Goal: Task Accomplishment & Management: Manage account settings

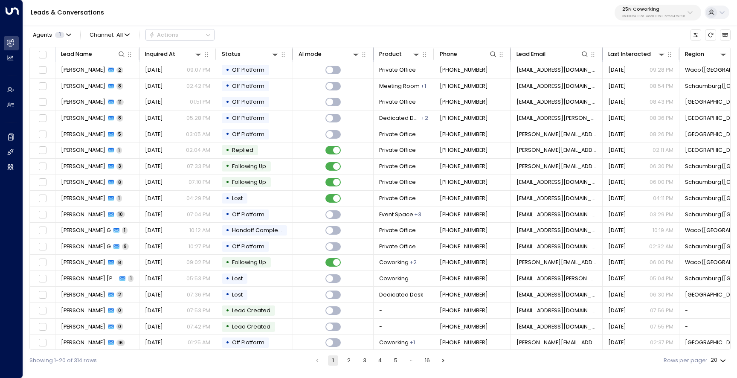
click at [642, 17] on p "3b9800f4-81ca-4ec0-8758-72fbe4763f36" at bounding box center [654, 16] width 63 height 3
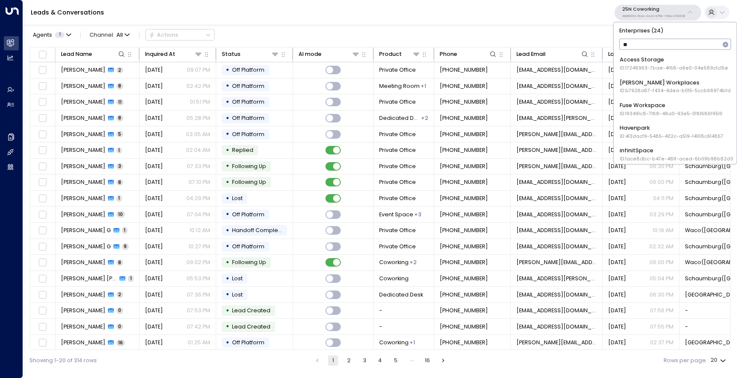
type input "***"
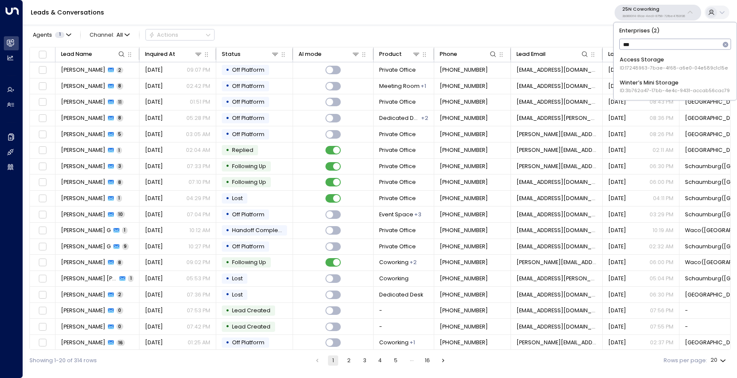
click at [644, 61] on div "Access Storage ID: 17248963-7bae-4f68-a6e0-04e589c1c15e" at bounding box center [674, 64] width 108 height 16
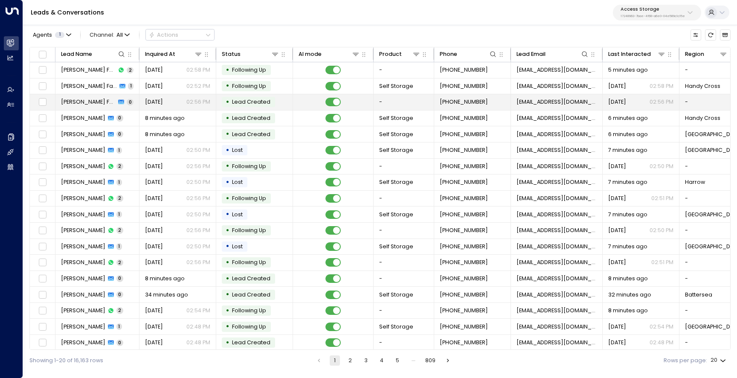
click at [82, 103] on span "Amie Fairfax" at bounding box center [88, 102] width 55 height 8
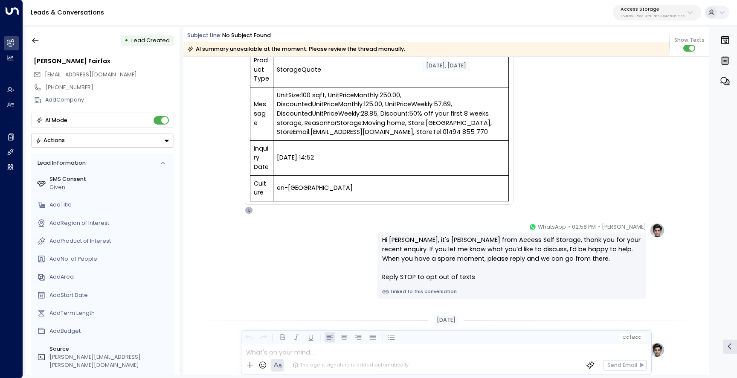
scroll to position [272, 0]
click at [34, 41] on icon "button" at bounding box center [35, 41] width 6 height 6
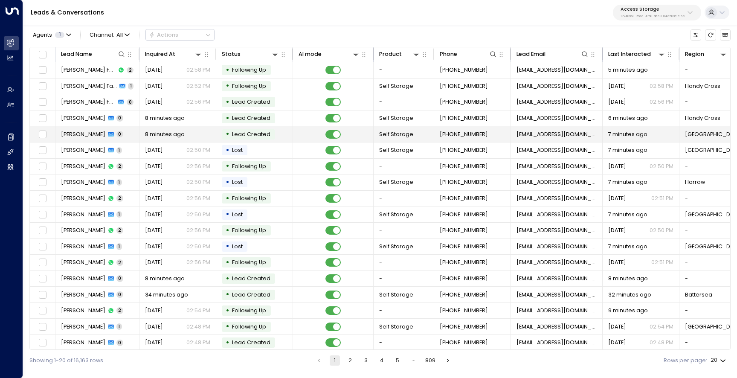
click at [89, 135] on span "Lidia Zalitacz" at bounding box center [83, 135] width 44 height 8
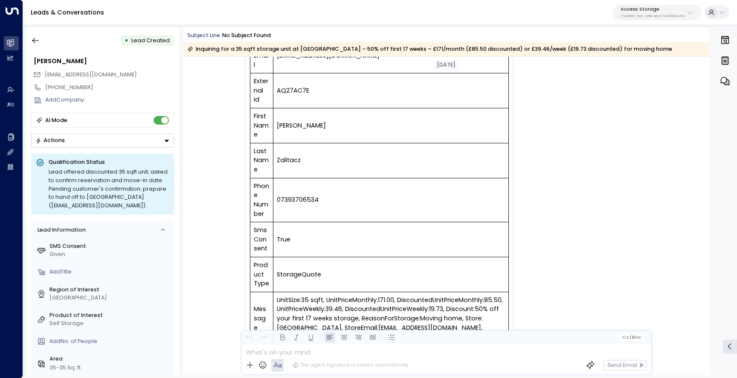
scroll to position [178, 0]
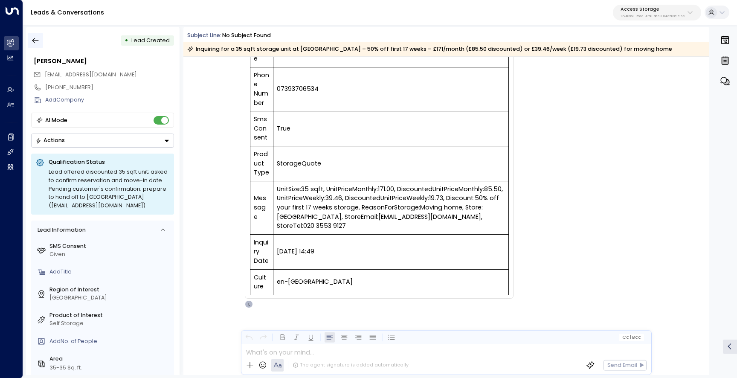
click at [38, 45] on button "button" at bounding box center [35, 40] width 15 height 15
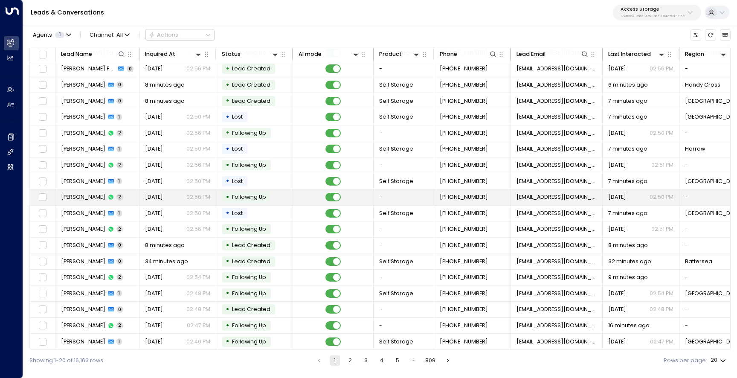
scroll to position [35, 0]
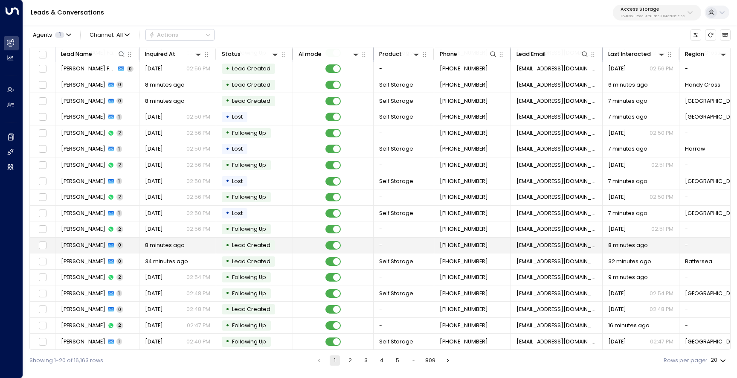
click at [77, 245] on span "James Charnock" at bounding box center [83, 246] width 44 height 8
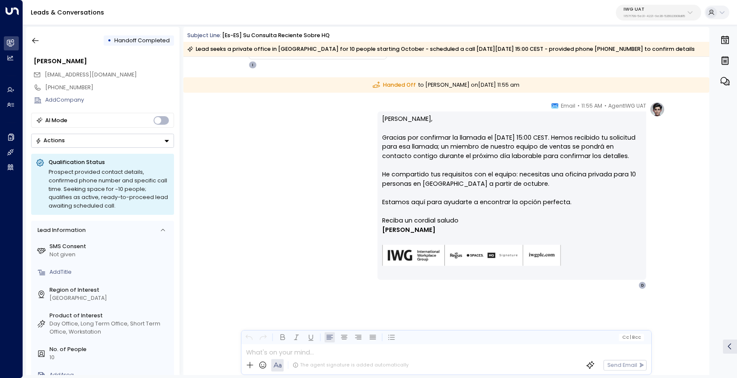
scroll to position [714, 0]
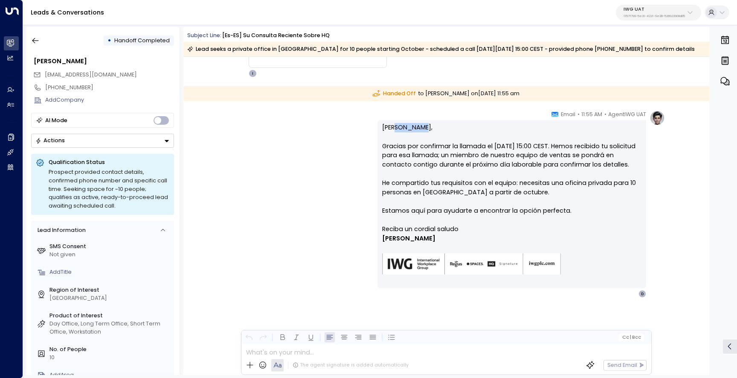
drag, startPoint x: 423, startPoint y: 126, endPoint x: 395, endPoint y: 125, distance: 28.6
click at [395, 125] on p "[PERSON_NAME], Gracias por confirmar la llamada el [DATE] 15:00 CEST. Hemos rec…" at bounding box center [511, 174] width 259 height 102
drag, startPoint x: 617, startPoint y: 143, endPoint x: 515, endPoint y: 147, distance: 102.1
click at [515, 147] on p "[PERSON_NAME], Gracias por confirmar la llamada el [DATE] 15:00 CEST. Hemos rec…" at bounding box center [511, 174] width 259 height 102
copy p "[DATE] 15:00 CEST"
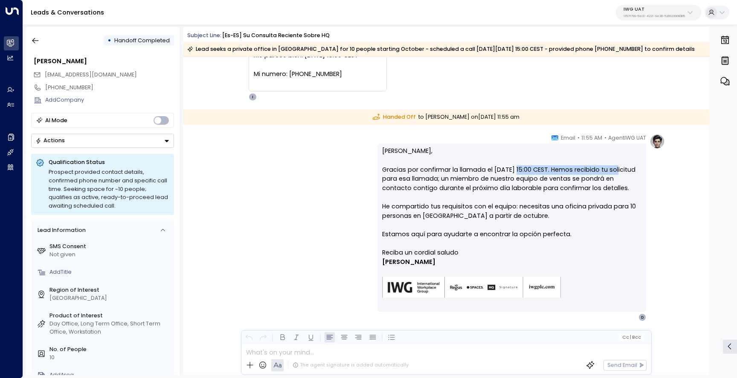
scroll to position [688, 0]
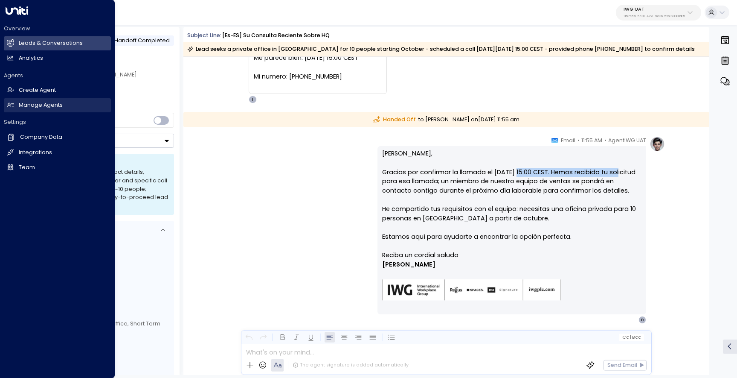
click at [47, 106] on h2 "Manage Agents" at bounding box center [41, 105] width 44 height 8
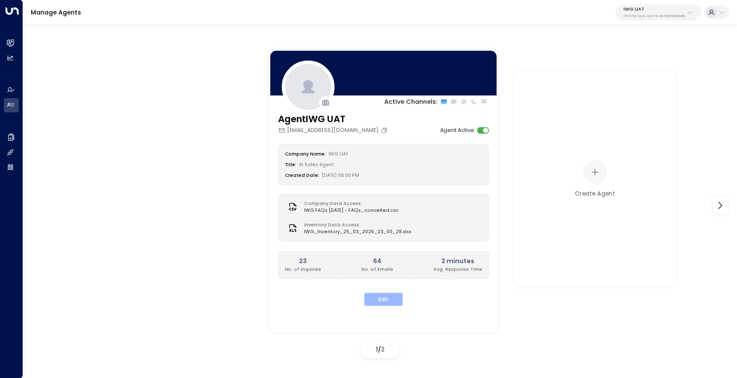
click at [396, 301] on button "Edit" at bounding box center [383, 299] width 38 height 13
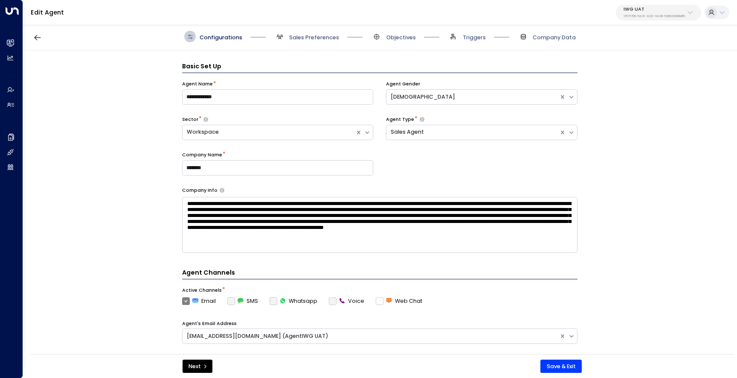
scroll to position [12, 0]
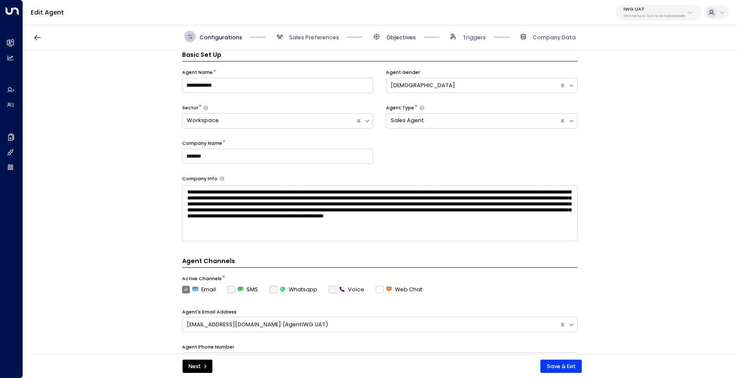
click at [409, 34] on span "Objectives" at bounding box center [401, 38] width 29 height 8
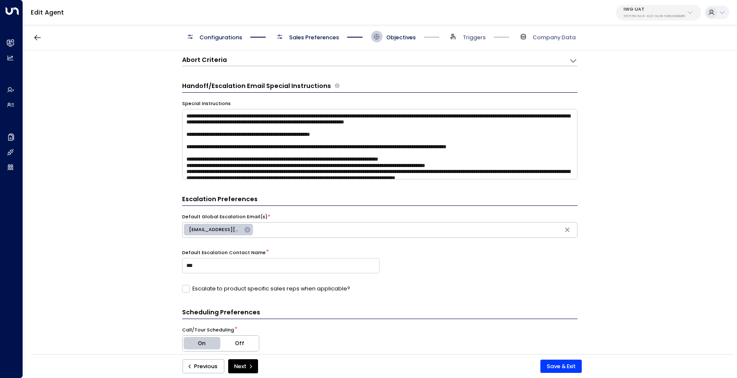
scroll to position [0, 0]
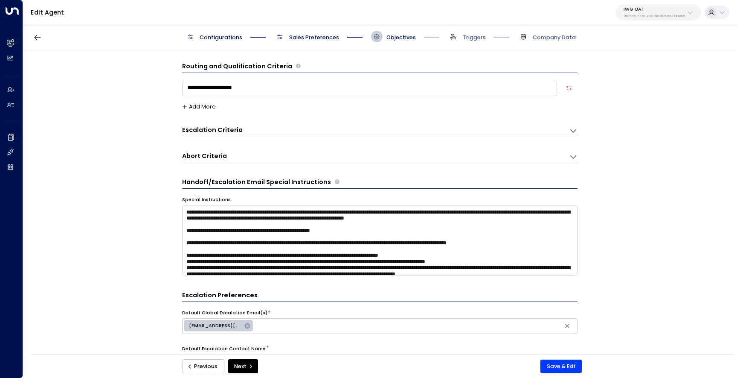
click at [270, 131] on div "Escalation Criteria Reset" at bounding box center [371, 129] width 379 height 9
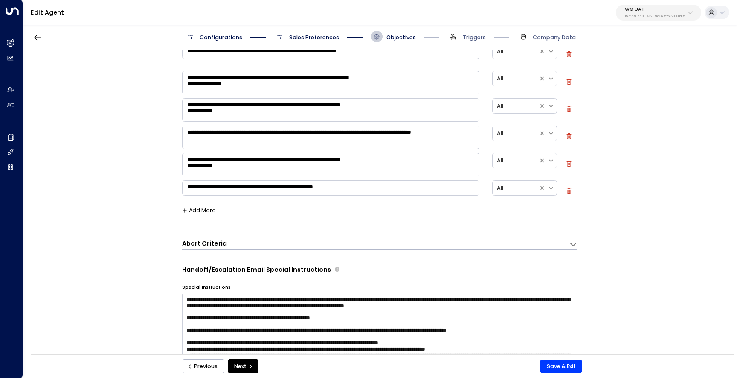
scroll to position [592, 0]
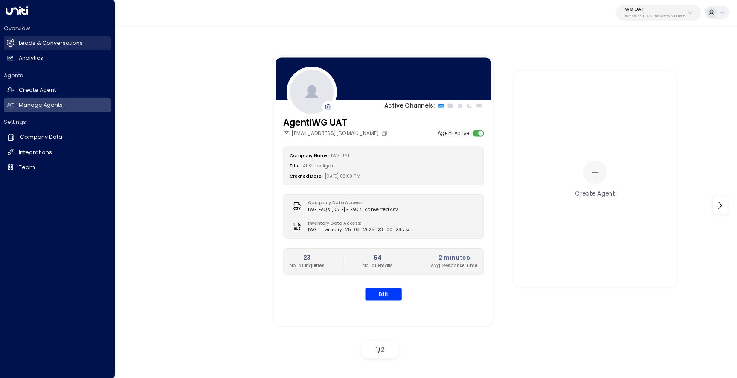
click at [17, 42] on link "Leads & Conversations Leads & Conversations" at bounding box center [57, 43] width 107 height 14
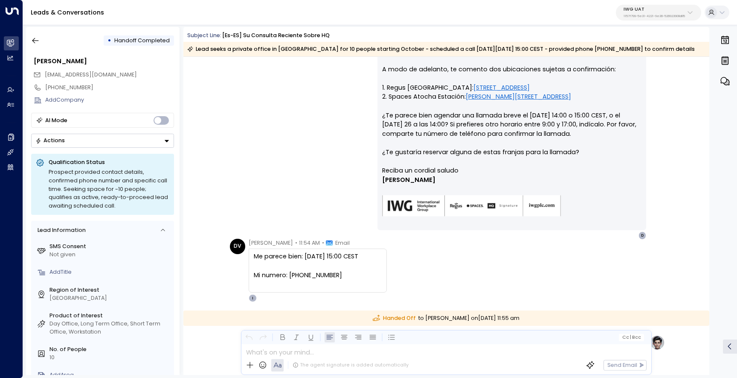
scroll to position [503, 0]
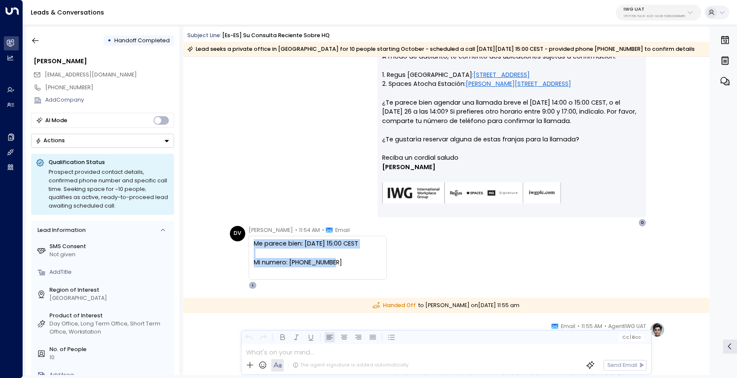
drag, startPoint x: 338, startPoint y: 266, endPoint x: 250, endPoint y: 243, distance: 90.5
click at [250, 243] on div "Me parece bien: jueves 25 de septiembre a las 15:00 CEST Mi numero: +34642784152" at bounding box center [318, 258] width 138 height 44
copy div "Me parece bien: jueves 25 de septiembre a las 15:00 CEST Mi numero: +34642784152"
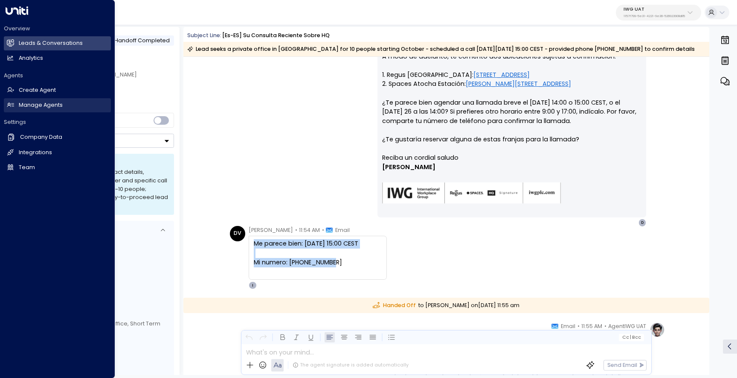
click at [31, 107] on h2 "Manage Agents" at bounding box center [41, 105] width 44 height 8
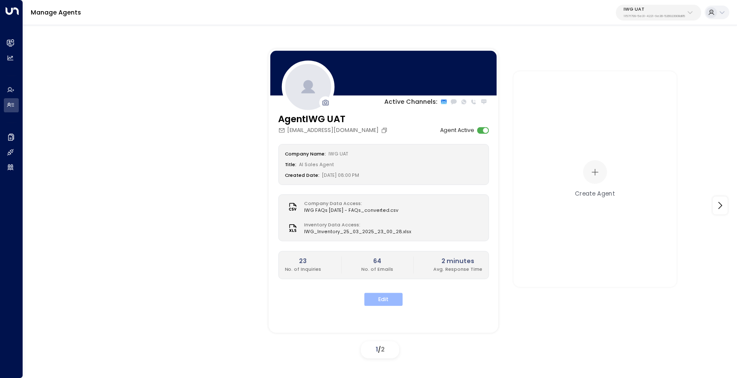
click at [387, 295] on button "Edit" at bounding box center [383, 299] width 38 height 13
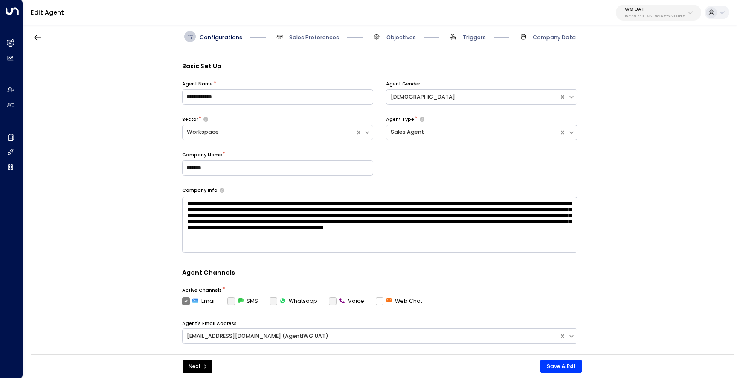
scroll to position [12, 0]
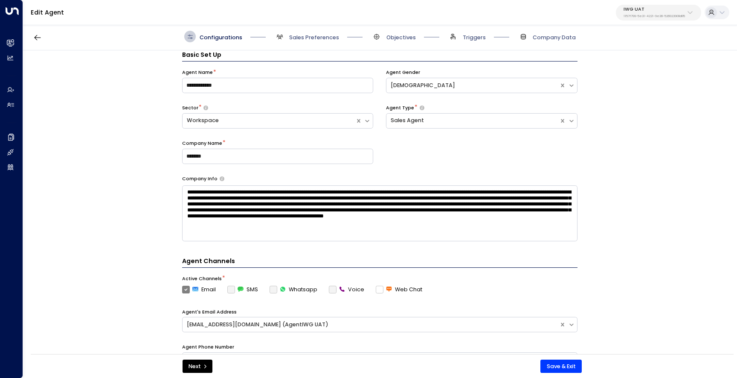
click at [409, 42] on div "Configurations Sales Preferences Objectives Triggers Company Data" at bounding box center [380, 36] width 714 height 27
click at [406, 37] on span "Objectives" at bounding box center [401, 38] width 29 height 8
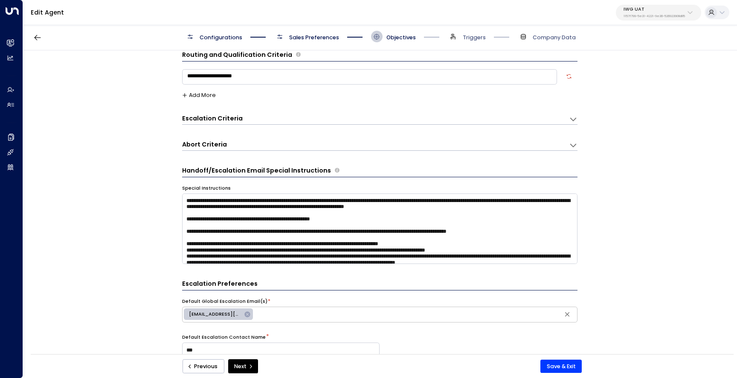
click at [259, 123] on div "Escalation Criteria Reset" at bounding box center [375, 119] width 387 height 10
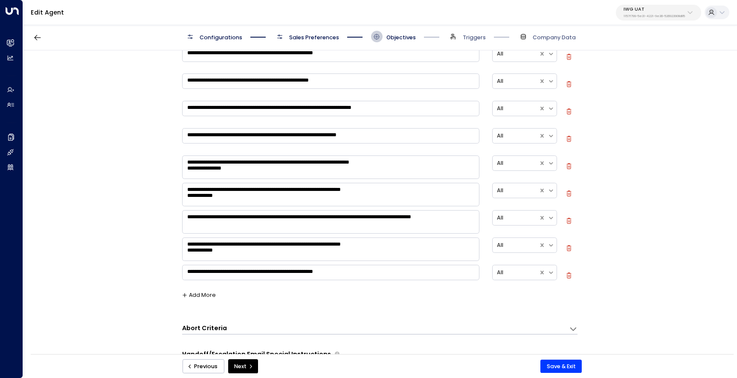
scroll to position [534, 0]
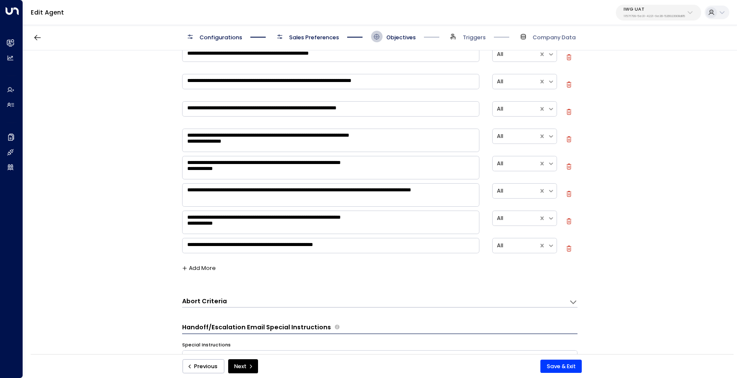
click at [568, 191] on icon "button" at bounding box center [569, 194] width 6 height 6
type textarea "**********"
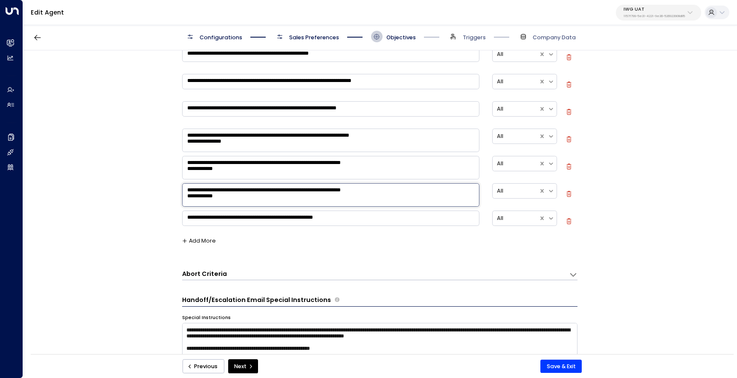
drag, startPoint x: 320, startPoint y: 192, endPoint x: 215, endPoint y: 194, distance: 105.4
click at [215, 194] on textarea "**********" at bounding box center [331, 194] width 298 height 23
click at [238, 201] on textarea "**********" at bounding box center [331, 194] width 298 height 23
click at [566, 191] on icon "button" at bounding box center [569, 194] width 6 height 6
type textarea "**********"
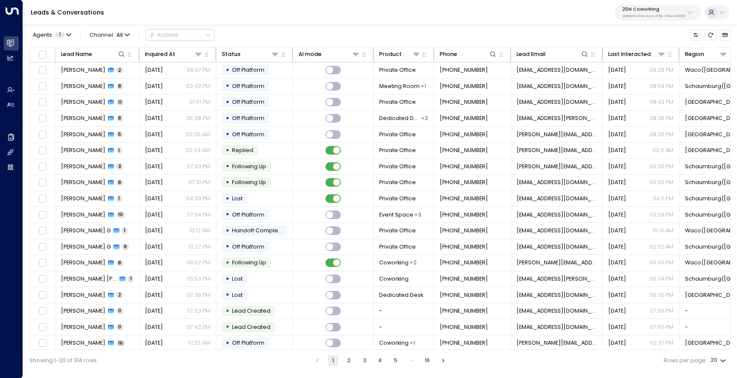
click at [645, 13] on div "25N Coworking 3b9800f4-81ca-4ec0-8758-72fbe4763f36" at bounding box center [654, 12] width 63 height 11
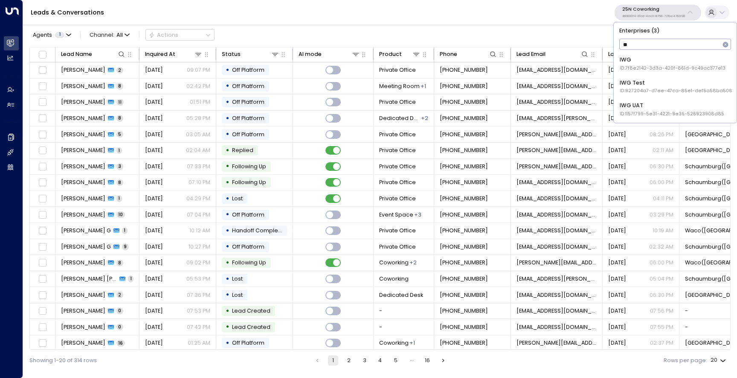
type input "***"
click at [650, 86] on div "IWG Test ID: 927204a7-d7ee-47ca-85e1-def5a58ba506" at bounding box center [676, 87] width 112 height 16
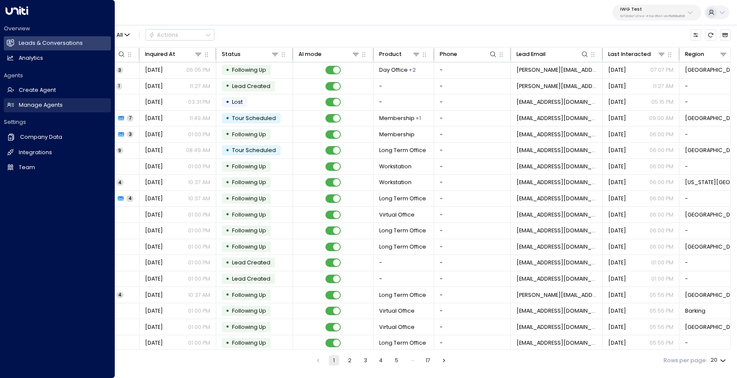
click at [15, 106] on link "Manage Agents Manage Agents" at bounding box center [57, 105] width 107 height 14
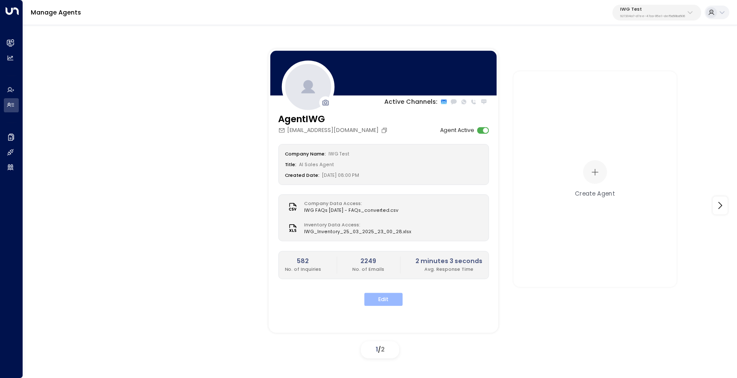
click at [393, 296] on button "Edit" at bounding box center [383, 299] width 38 height 13
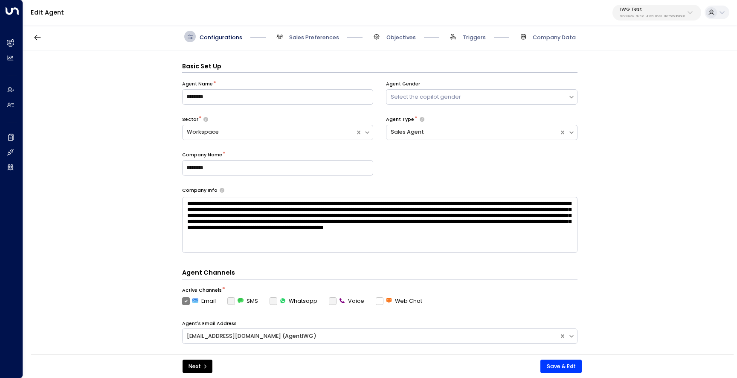
scroll to position [12, 0]
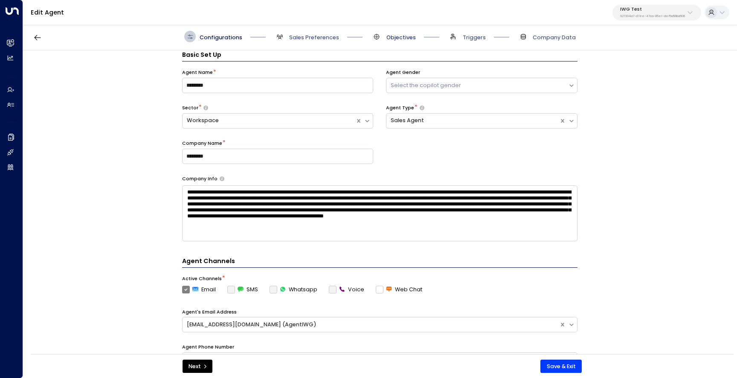
click at [392, 38] on span "Objectives" at bounding box center [401, 38] width 29 height 8
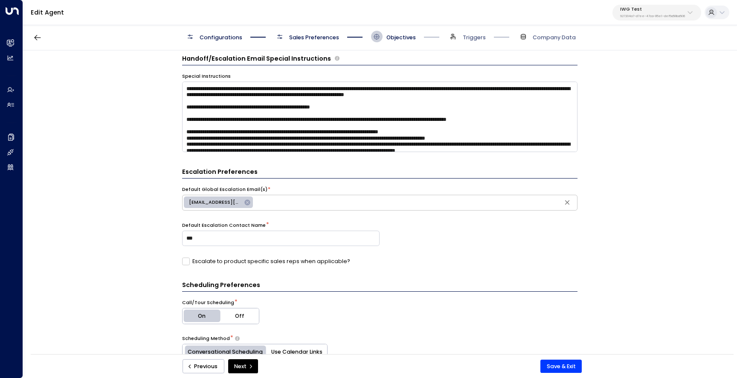
scroll to position [0, 0]
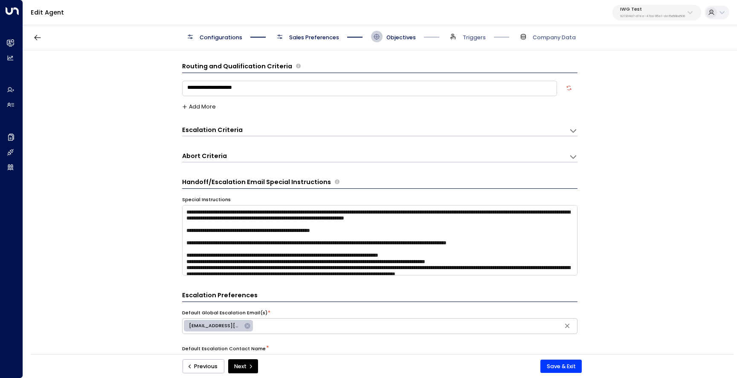
click at [300, 128] on div "Escalation Criteria Reset" at bounding box center [371, 129] width 379 height 9
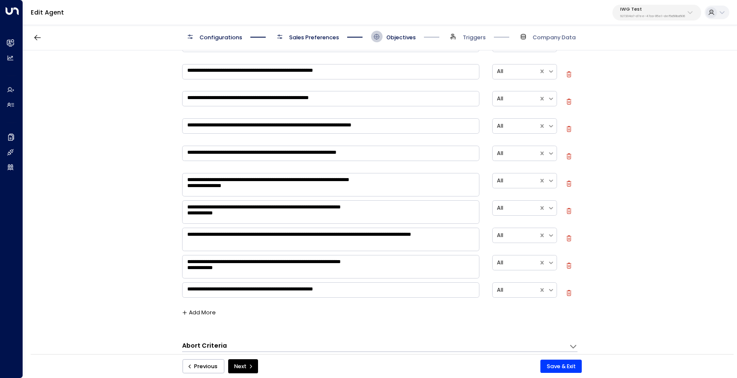
scroll to position [507, 0]
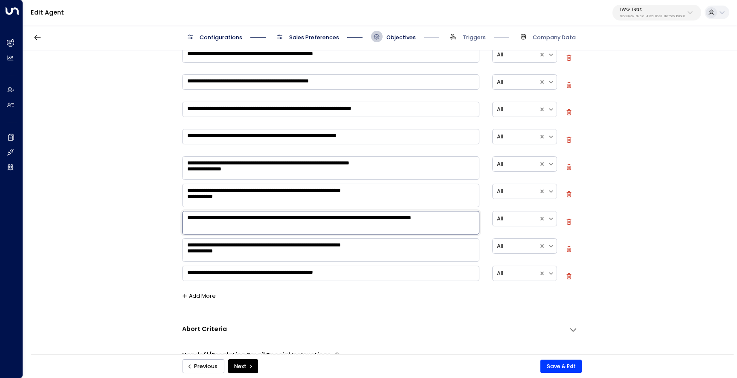
drag, startPoint x: 378, startPoint y: 220, endPoint x: 224, endPoint y: 220, distance: 154.5
click at [224, 220] on textarea "**********" at bounding box center [331, 222] width 298 height 23
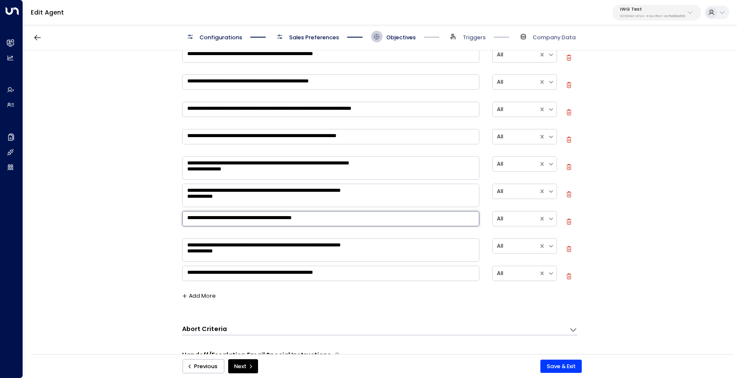
click at [568, 220] on icon "button" at bounding box center [569, 221] width 6 height 6
type textarea "**********"
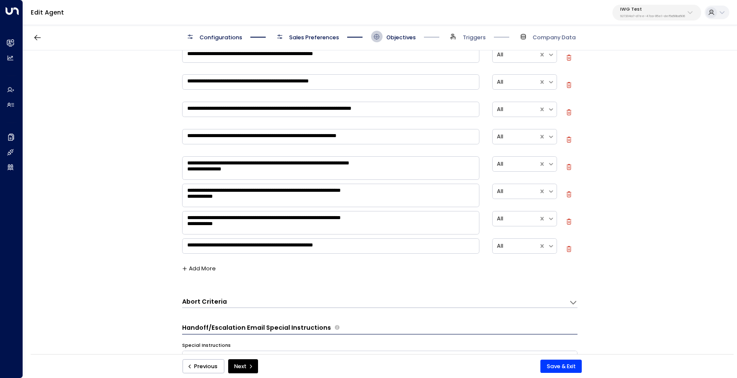
click at [568, 221] on icon "button" at bounding box center [568, 222] width 1 height 2
type textarea "**********"
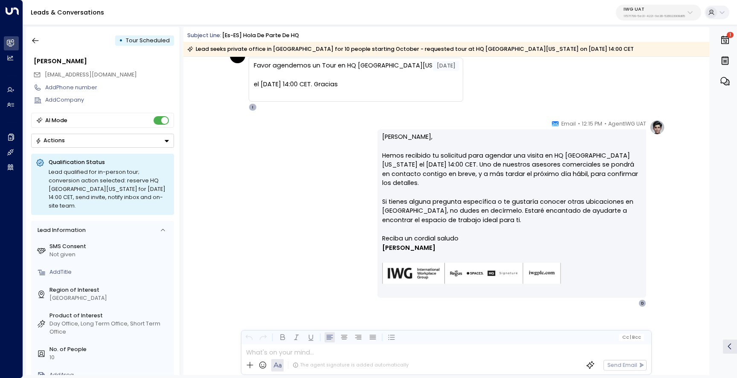
scroll to position [878, 0]
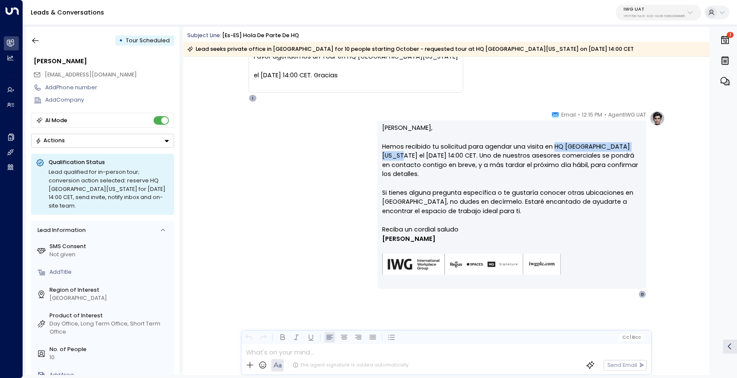
drag, startPoint x: 632, startPoint y: 147, endPoint x: 553, endPoint y: 148, distance: 79.0
click at [553, 148] on p "Hola Daniel, Hemos recibido tu solicitud para agendar una visita en HQ La Flori…" at bounding box center [511, 174] width 259 height 102
copy p "HQ La Florida el martes 30"
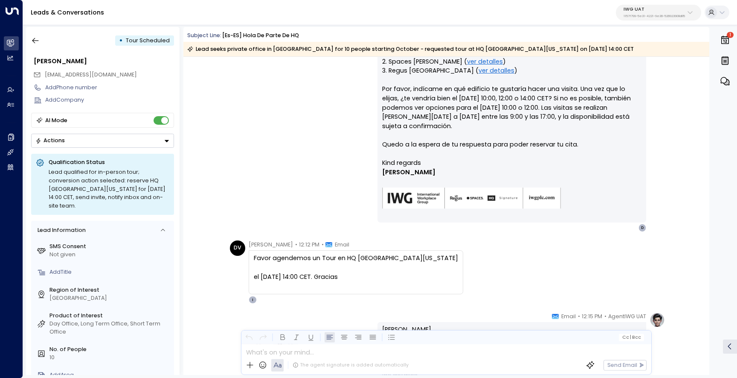
scroll to position [591, 0]
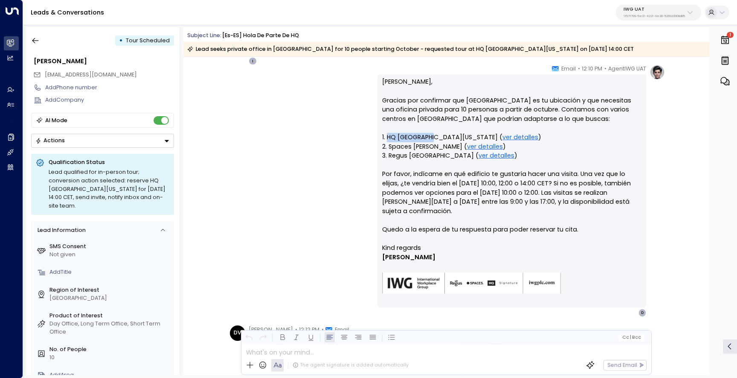
drag, startPoint x: 425, startPoint y: 137, endPoint x: 387, endPoint y: 140, distance: 37.6
click at [387, 140] on p "Hola Daniel, Gracias por confirmar que Madrid es tu ubicación y que necesitas u…" at bounding box center [511, 160] width 259 height 166
copy p "HQ La Florida"
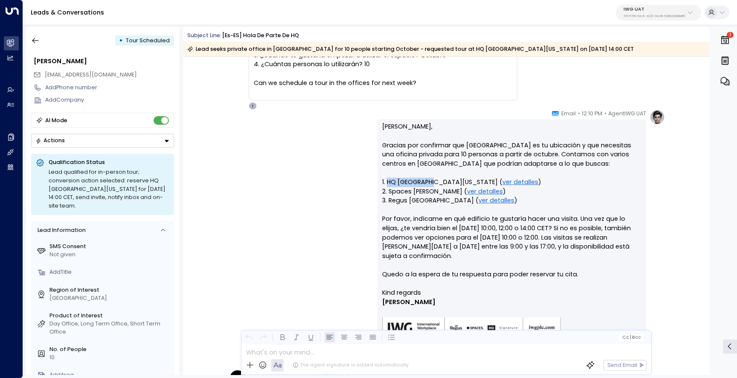
scroll to position [572, 0]
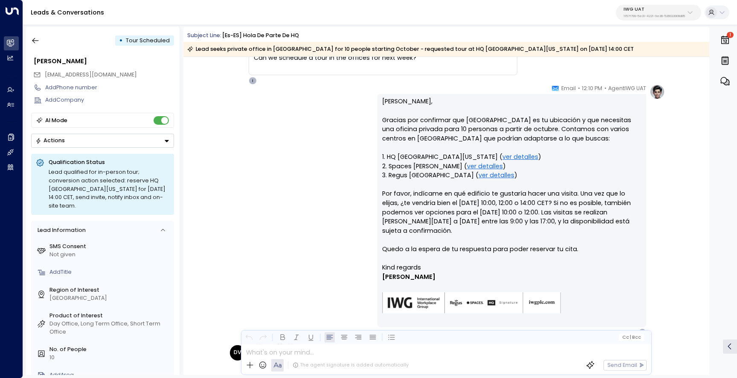
click at [470, 250] on p "Hola Daniel, Gracias por confirmar que Madrid es tu ubicación y que necesitas u…" at bounding box center [511, 180] width 259 height 166
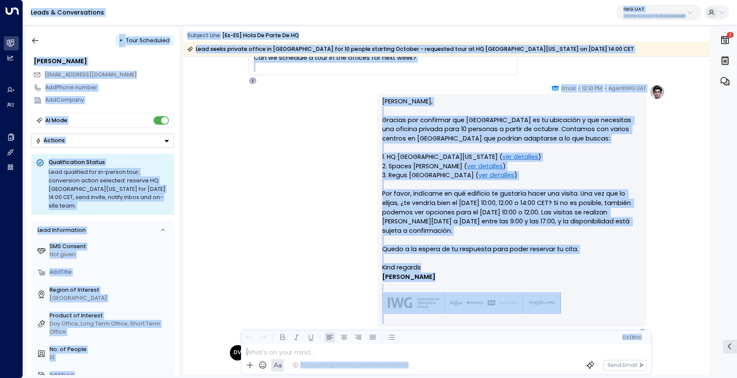
click at [492, 250] on p "Hola Daniel, Gracias por confirmar que Madrid es tu ubicación y que necesitas u…" at bounding box center [511, 180] width 259 height 166
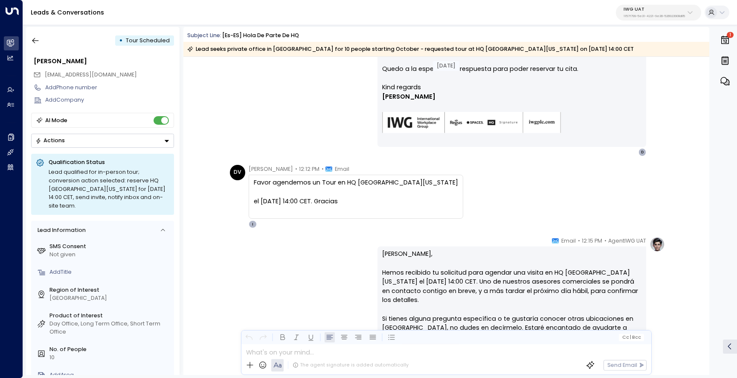
scroll to position [845, 0]
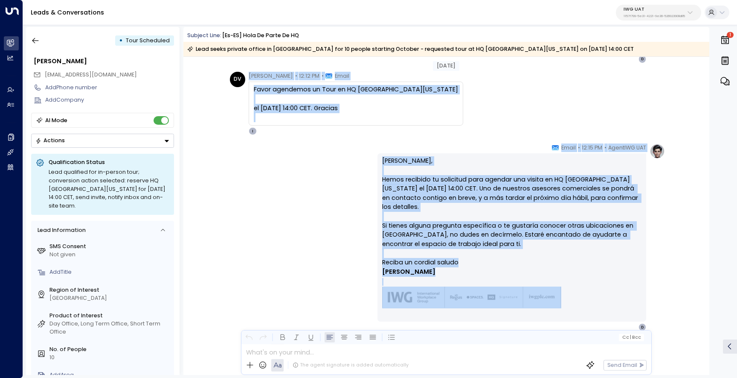
drag, startPoint x: 253, startPoint y: 151, endPoint x: 549, endPoint y: 291, distance: 327.6
copy div "Daniel Vaca • 12:07 PM • Email 1. ¿En qué ciudad o zona específica de España es…"
click at [501, 211] on p "Hola Daniel, Hemos recibido tu solicitud para agendar una visita en HQ La Flori…" at bounding box center [511, 207] width 259 height 102
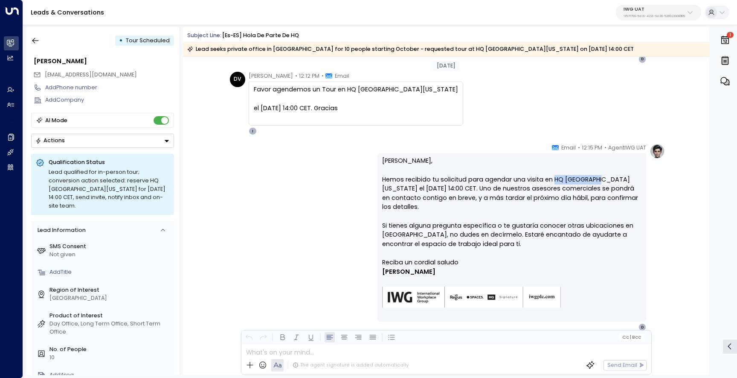
drag, startPoint x: 590, startPoint y: 181, endPoint x: 553, endPoint y: 182, distance: 36.7
click at [553, 182] on p "Hola Daniel, Hemos recibido tu solicitud para agendar una visita en HQ La Flori…" at bounding box center [511, 207] width 259 height 102
copy p "HQ La Florida"
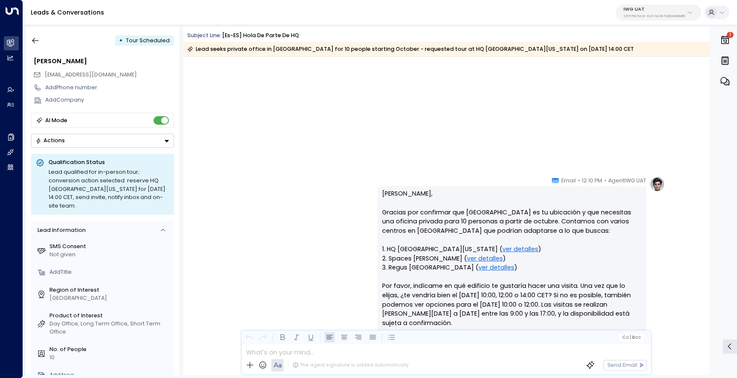
scroll to position [413, 0]
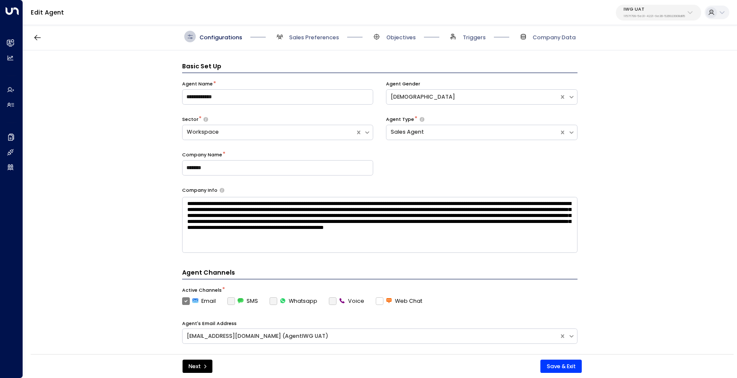
scroll to position [12, 0]
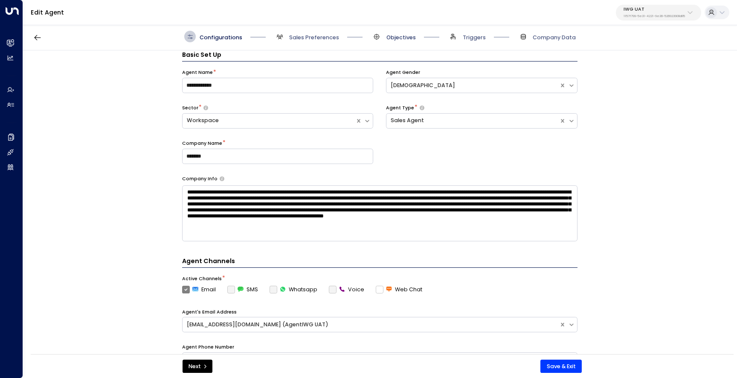
click at [406, 41] on span "Objectives" at bounding box center [401, 38] width 29 height 8
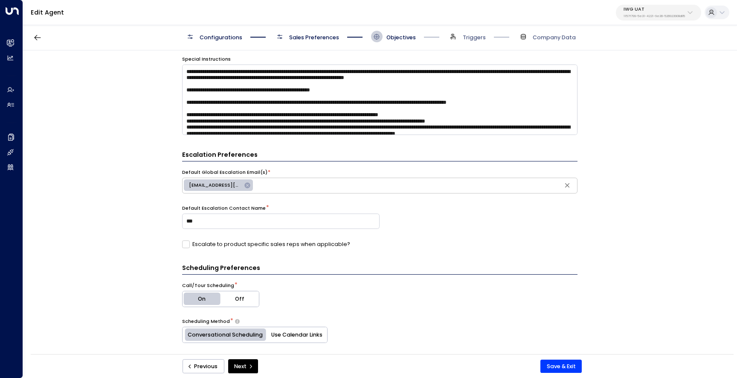
scroll to position [0, 0]
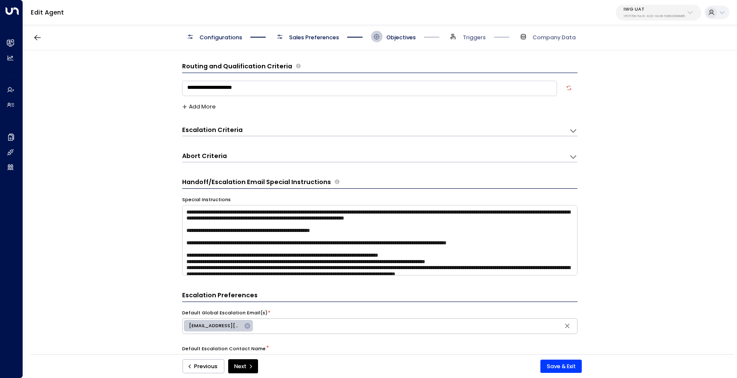
click at [329, 132] on div "Escalation Criteria Reset" at bounding box center [371, 129] width 379 height 9
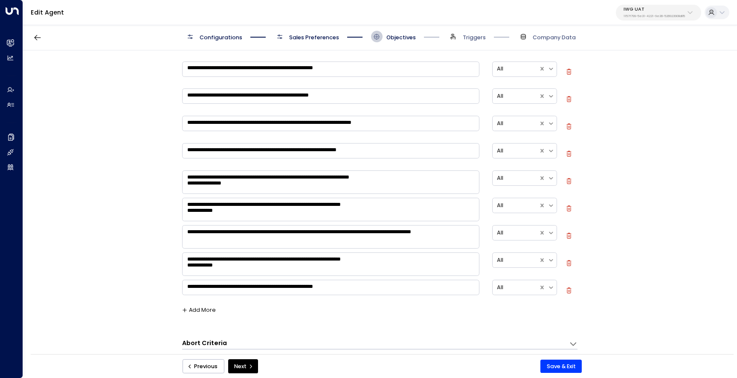
scroll to position [521, 0]
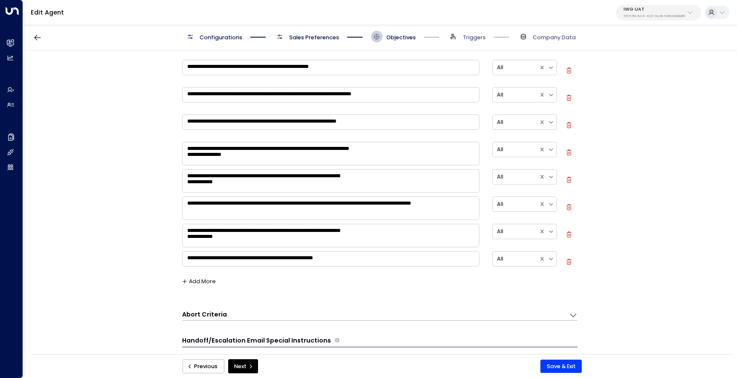
click at [564, 235] on div "**********" at bounding box center [380, 234] width 396 height 25
click at [566, 235] on icon "button" at bounding box center [569, 234] width 6 height 6
type textarea "**********"
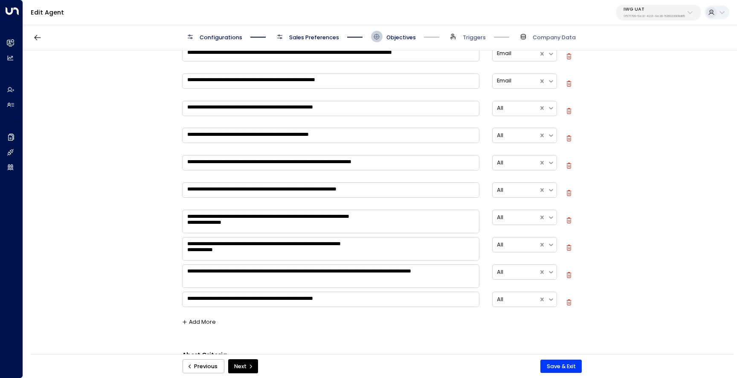
scroll to position [454, 0]
click at [567, 271] on div "**********" at bounding box center [380, 274] width 396 height 25
click at [568, 274] on icon "button" at bounding box center [569, 274] width 6 height 6
type textarea "**********"
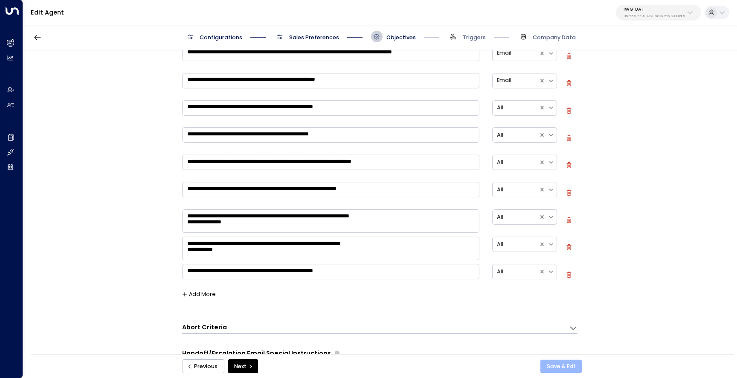
click at [559, 369] on button "Save & Exit" at bounding box center [561, 366] width 41 height 14
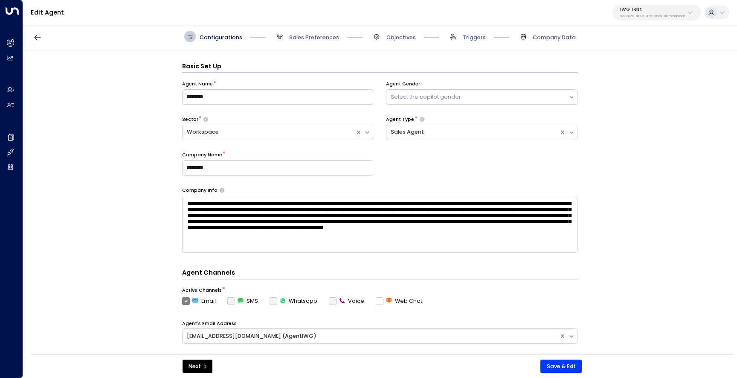
scroll to position [12, 0]
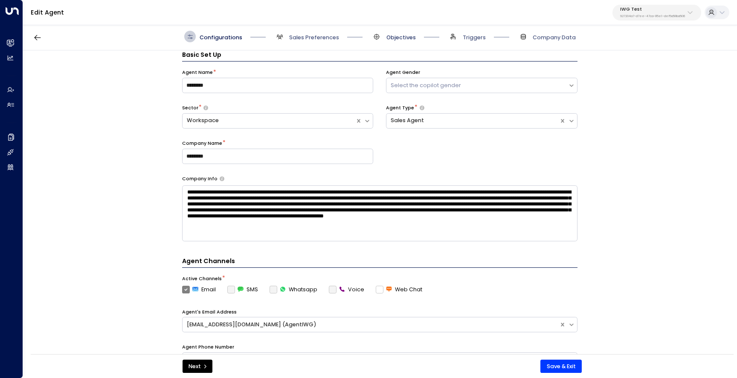
click at [404, 37] on span "Objectives" at bounding box center [401, 38] width 29 height 8
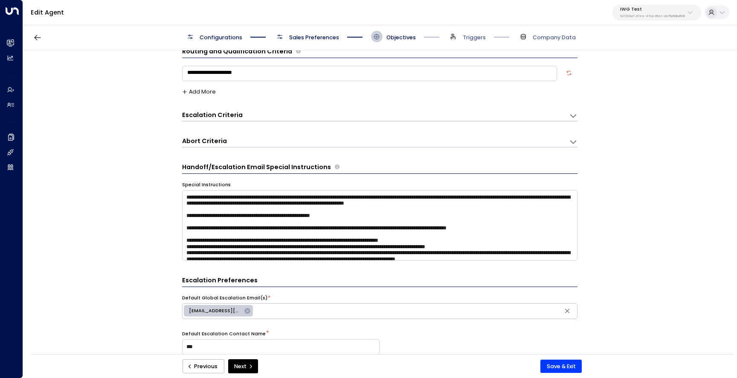
scroll to position [0, 0]
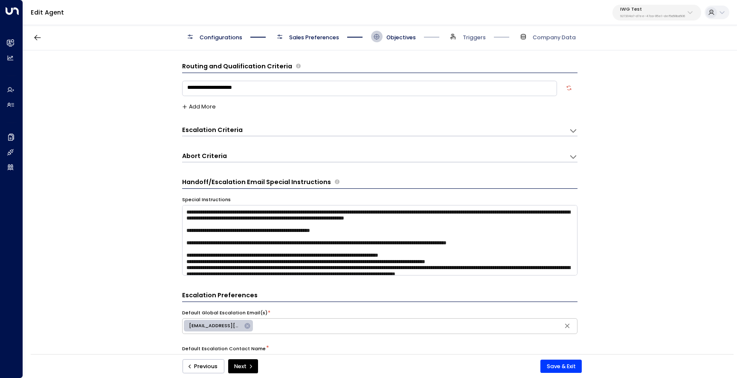
click at [296, 136] on div "Escalation Criteria Reset" at bounding box center [380, 130] width 396 height 11
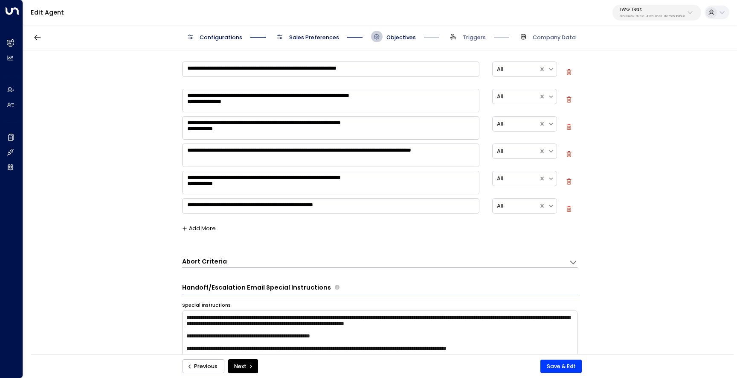
scroll to position [523, 0]
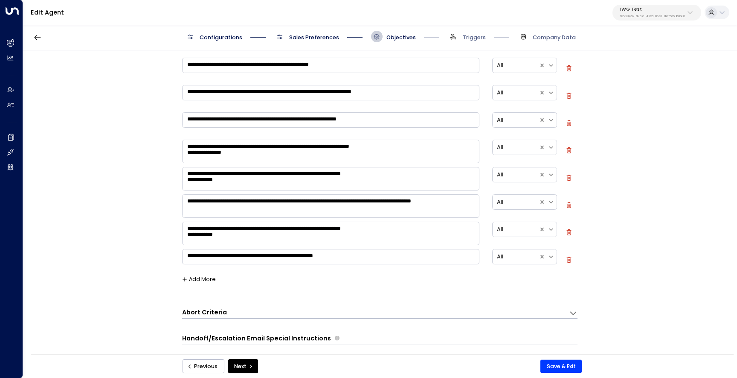
click at [568, 232] on icon "button" at bounding box center [569, 232] width 6 height 6
type textarea "**********"
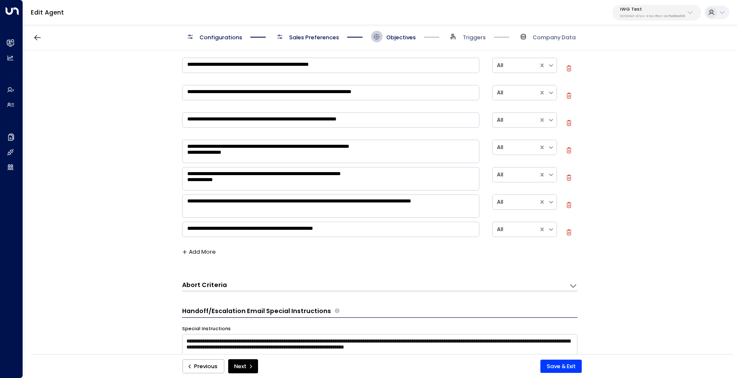
click at [568, 204] on icon "button" at bounding box center [569, 205] width 6 height 6
type textarea "**********"
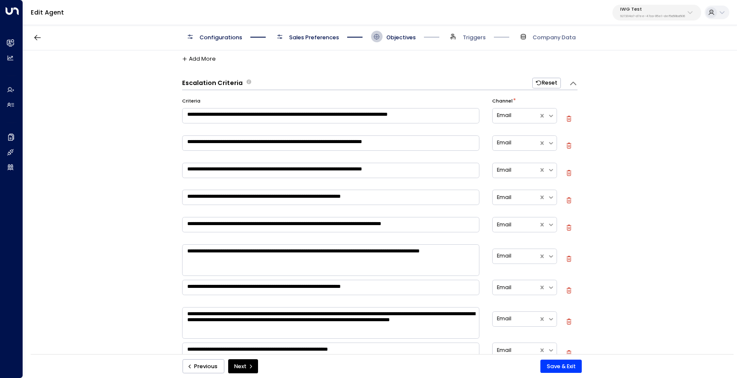
scroll to position [0, 0]
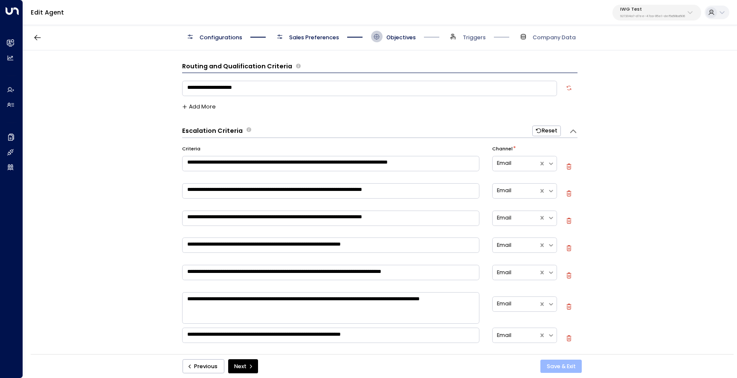
click at [555, 367] on button "Save & Exit" at bounding box center [561, 366] width 41 height 14
